Goal: Register for event/course

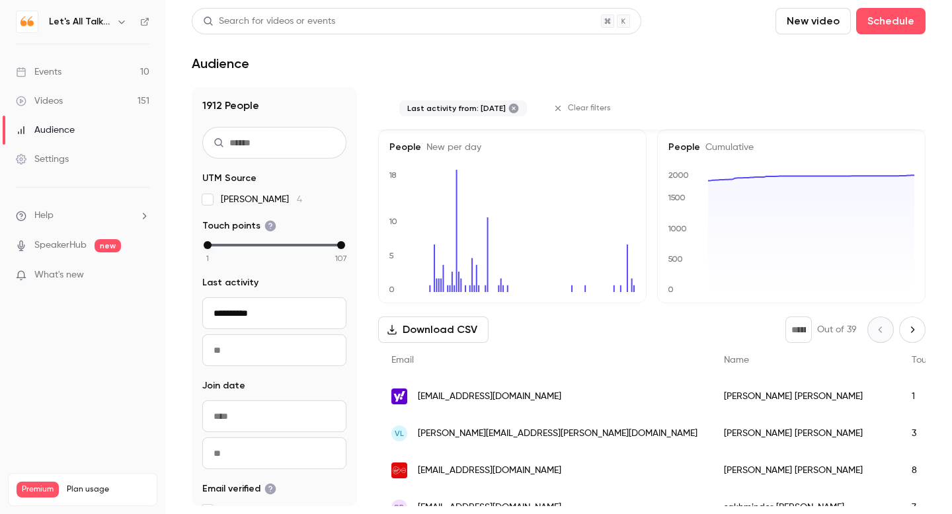
scroll to position [177, 0]
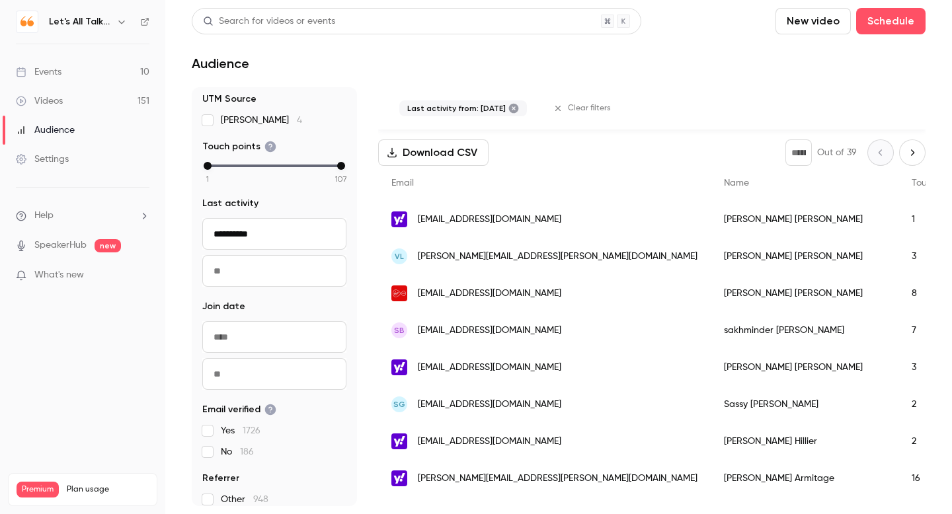
click at [47, 98] on div "Videos" at bounding box center [39, 101] width 47 height 13
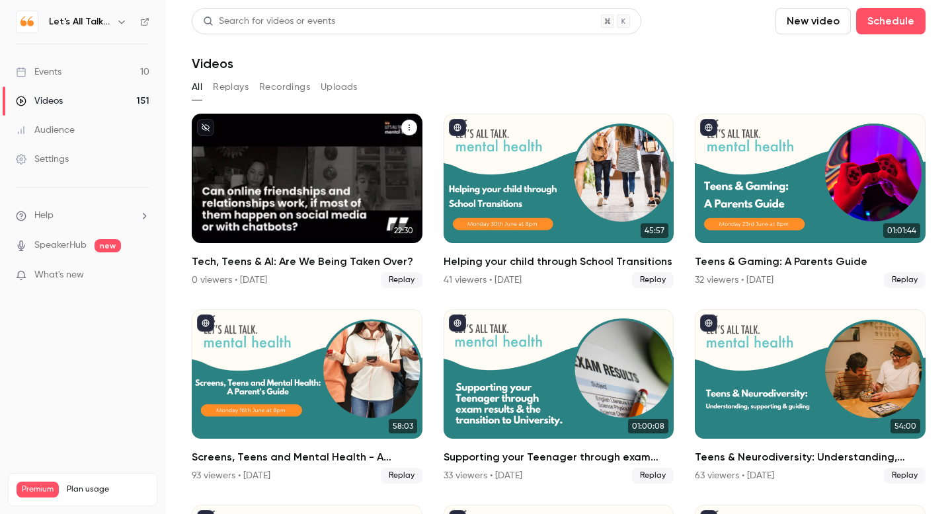
click at [315, 262] on h2 "Tech, Teens & AI: Are We Being Taken Over?" at bounding box center [307, 262] width 231 height 16
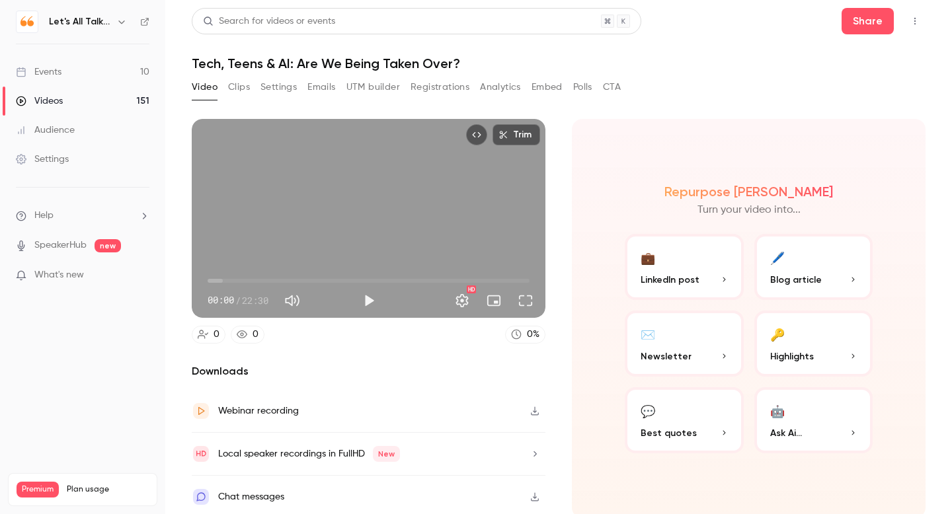
click at [53, 73] on div "Events" at bounding box center [39, 71] width 46 height 13
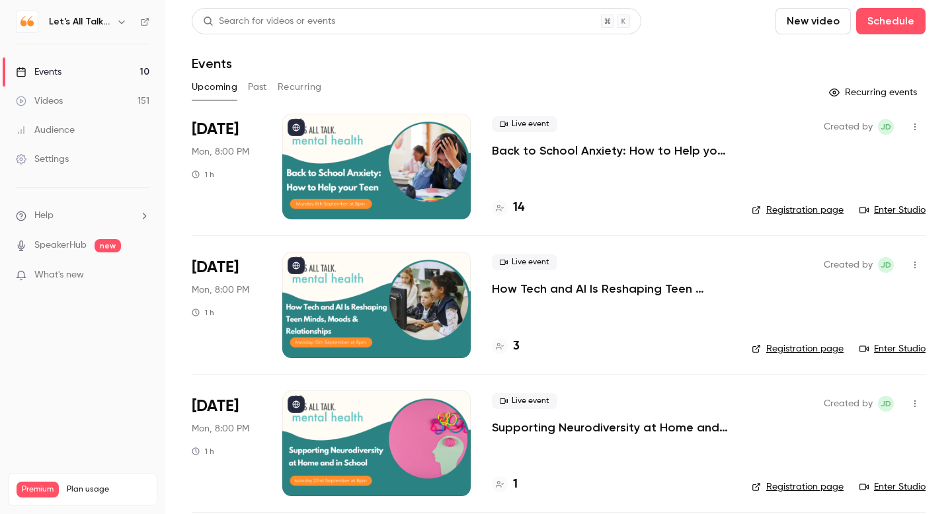
click at [561, 295] on p "How Tech and AI Is Reshaping Teen Minds, Moods & Relationships" at bounding box center [611, 289] width 239 height 16
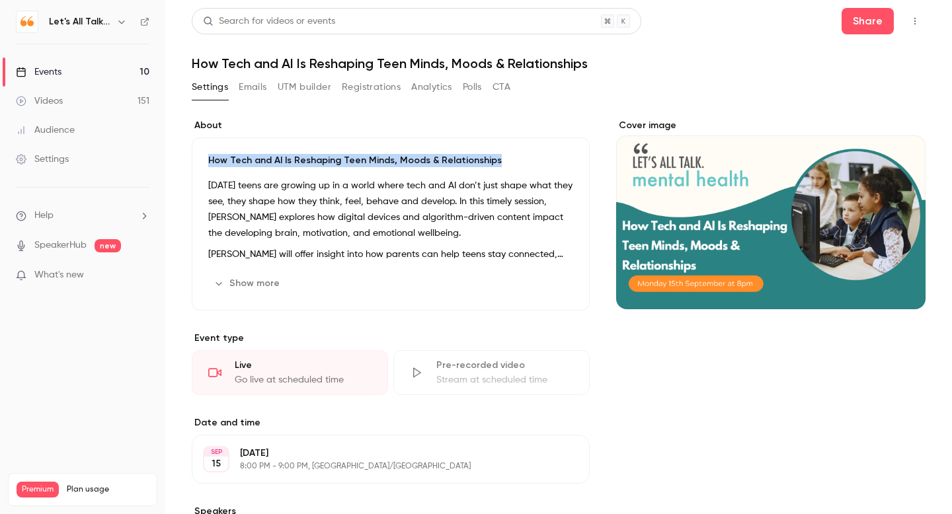
drag, startPoint x: 500, startPoint y: 161, endPoint x: 240, endPoint y: 129, distance: 262.3
click at [240, 129] on section "About How Tech and AI Is Reshaping Teen Minds, Moods & Relationships [DATE] tee…" at bounding box center [391, 215] width 398 height 192
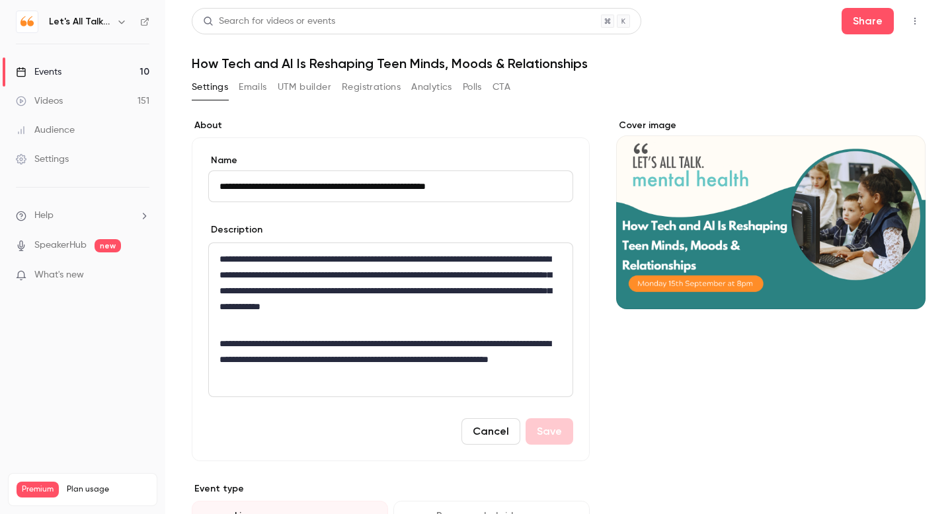
drag, startPoint x: 502, startPoint y: 184, endPoint x: 248, endPoint y: 168, distance: 255.0
click at [248, 168] on div "**********" at bounding box center [390, 178] width 365 height 48
